Goal: Navigation & Orientation: Find specific page/section

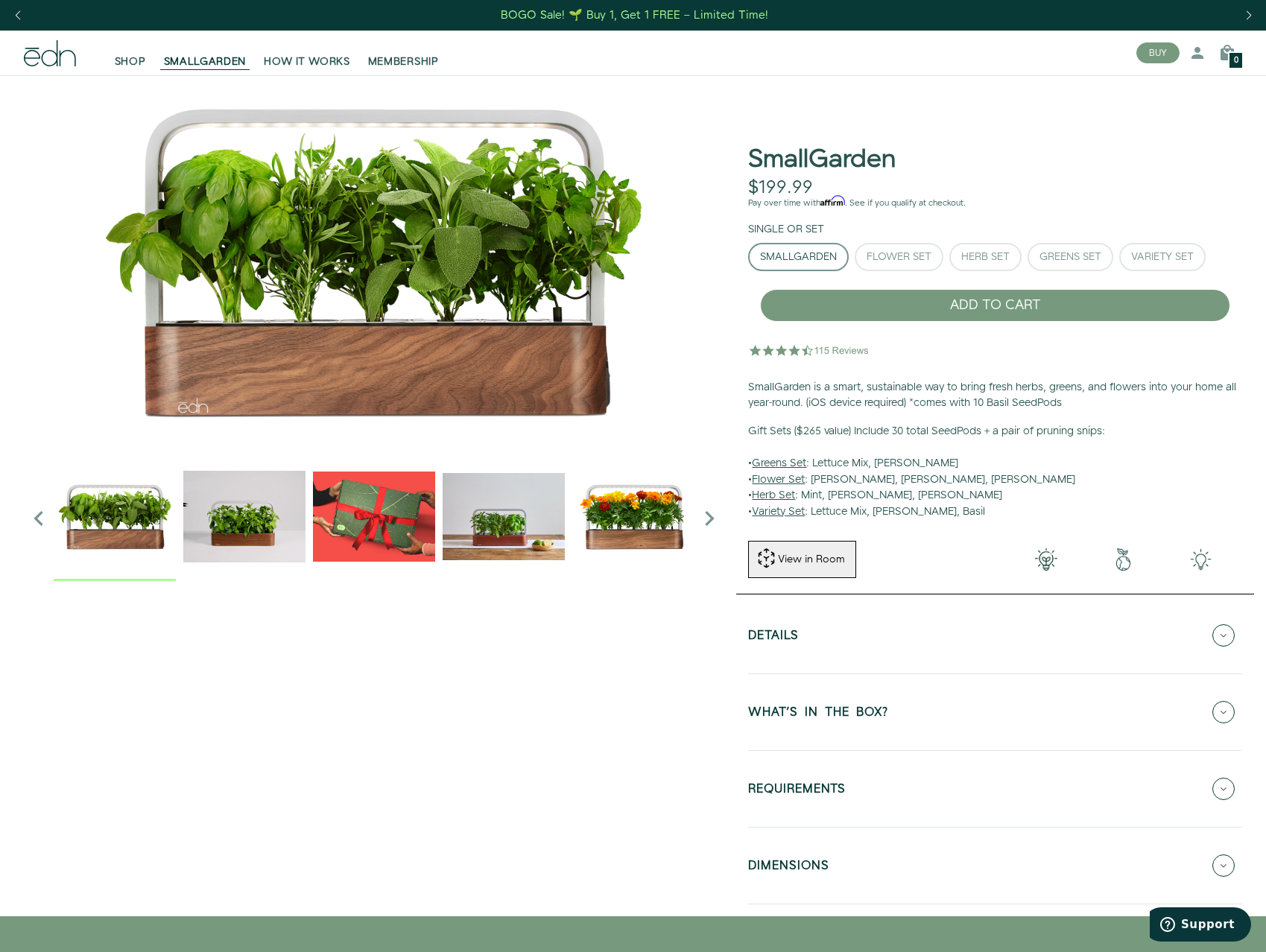
click at [249, 532] on img "2 / 6" at bounding box center [244, 516] width 122 height 122
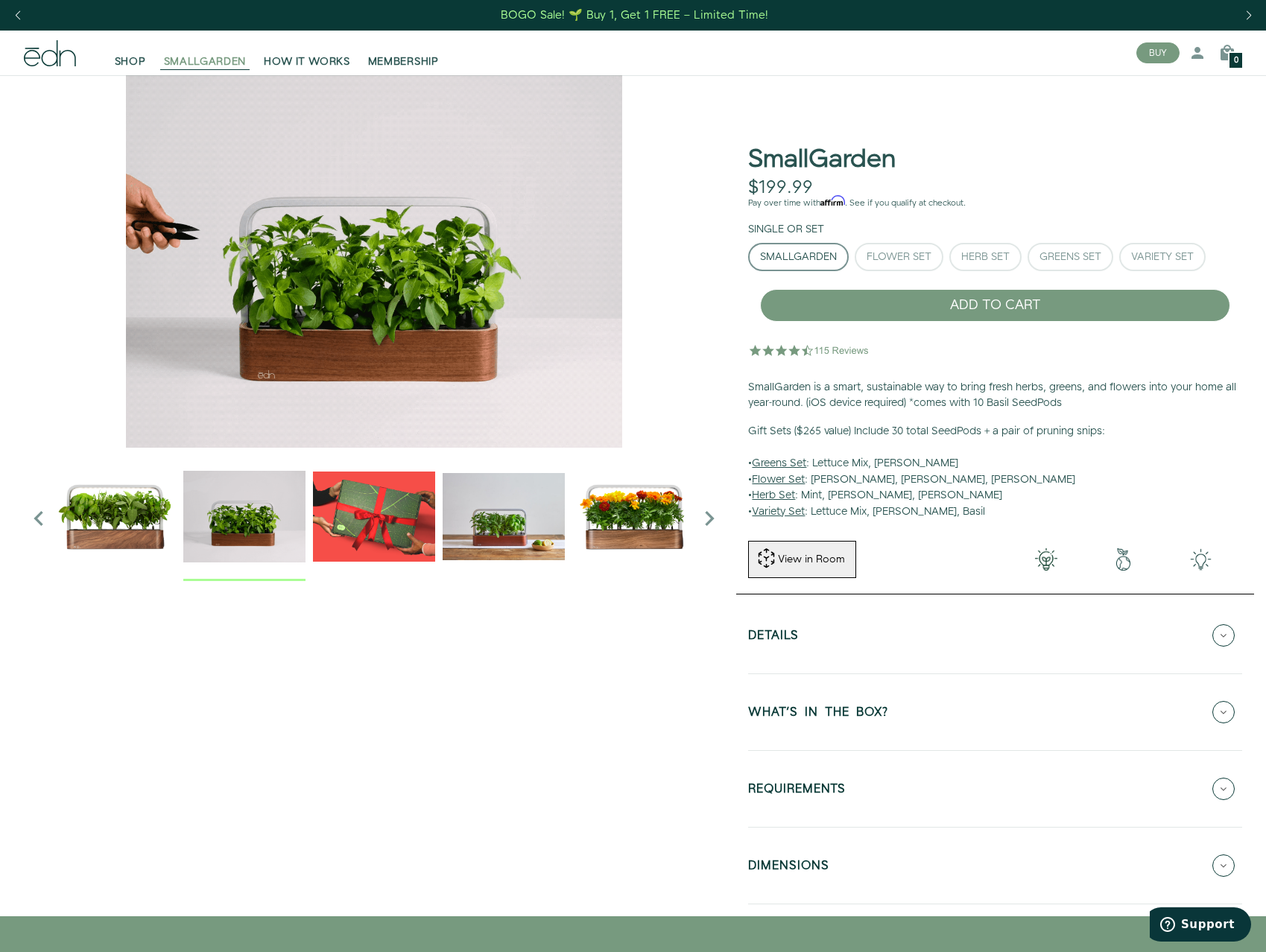
click at [196, 65] on span "SMALLGARDEN" at bounding box center [205, 62] width 83 height 15
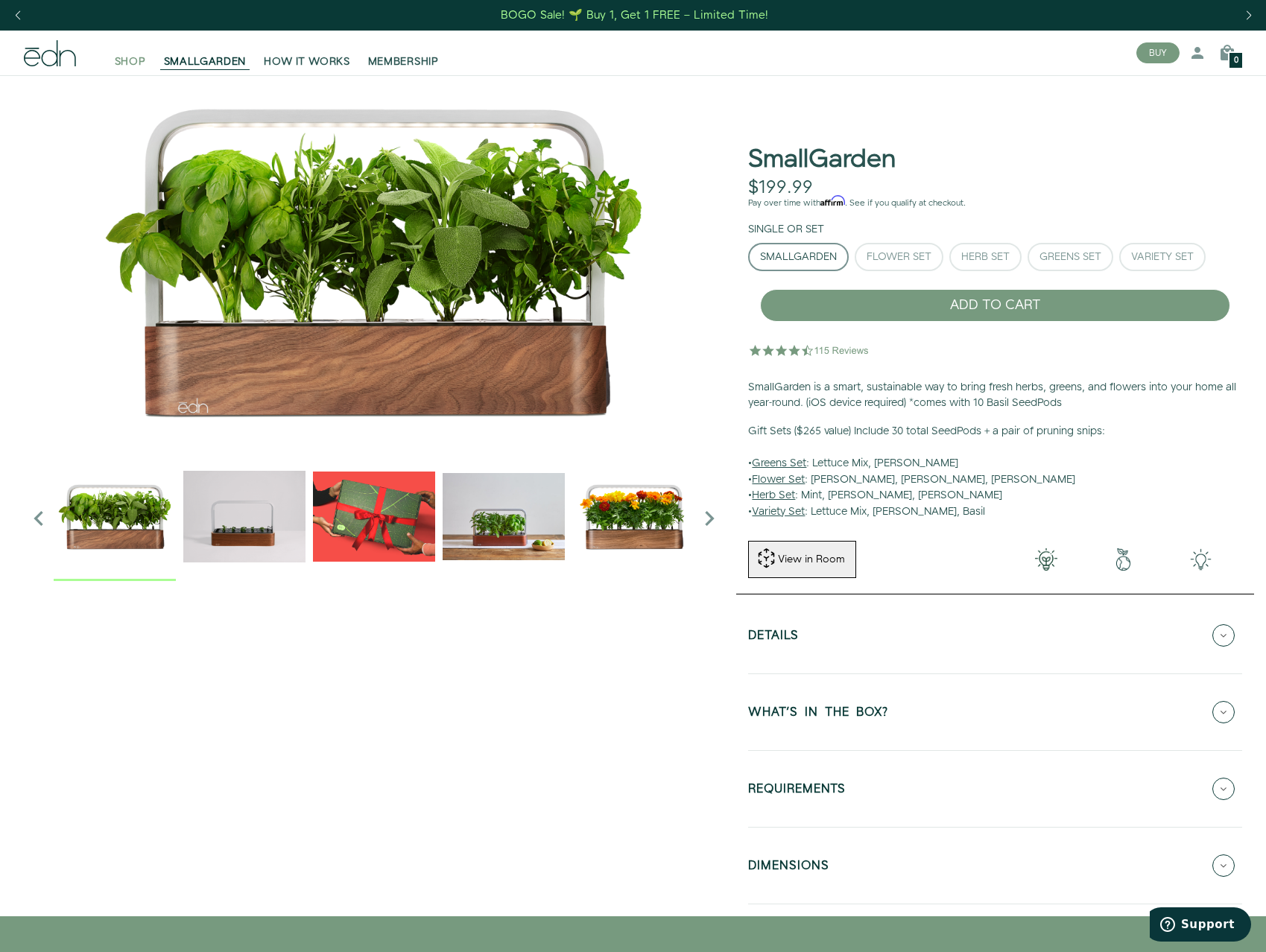
click at [138, 61] on span "SHOP" at bounding box center [130, 62] width 31 height 15
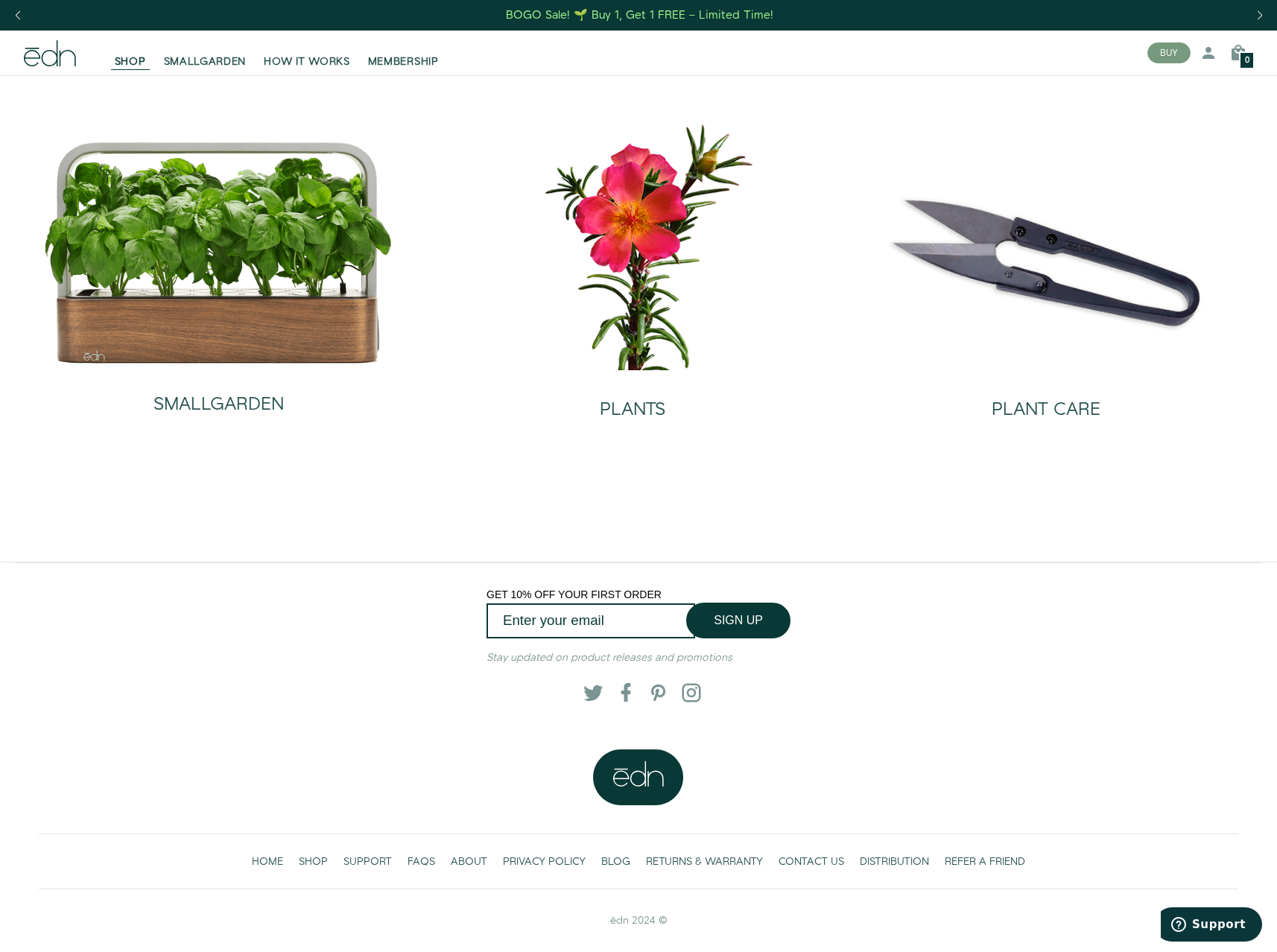
click at [45, 55] on icon at bounding box center [50, 53] width 52 height 26
